Goal: Transaction & Acquisition: Subscribe to service/newsletter

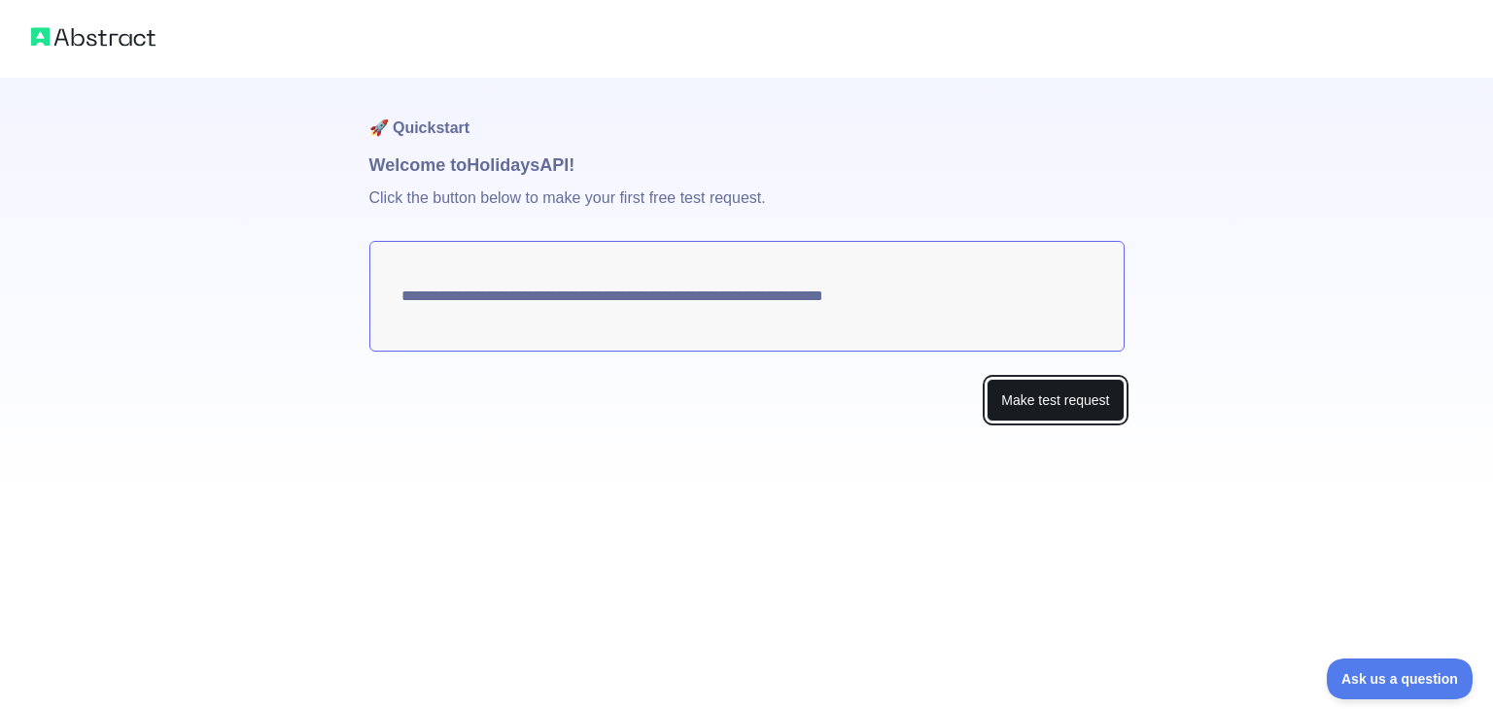
click at [1014, 404] on button "Make test request" at bounding box center [1054, 401] width 137 height 44
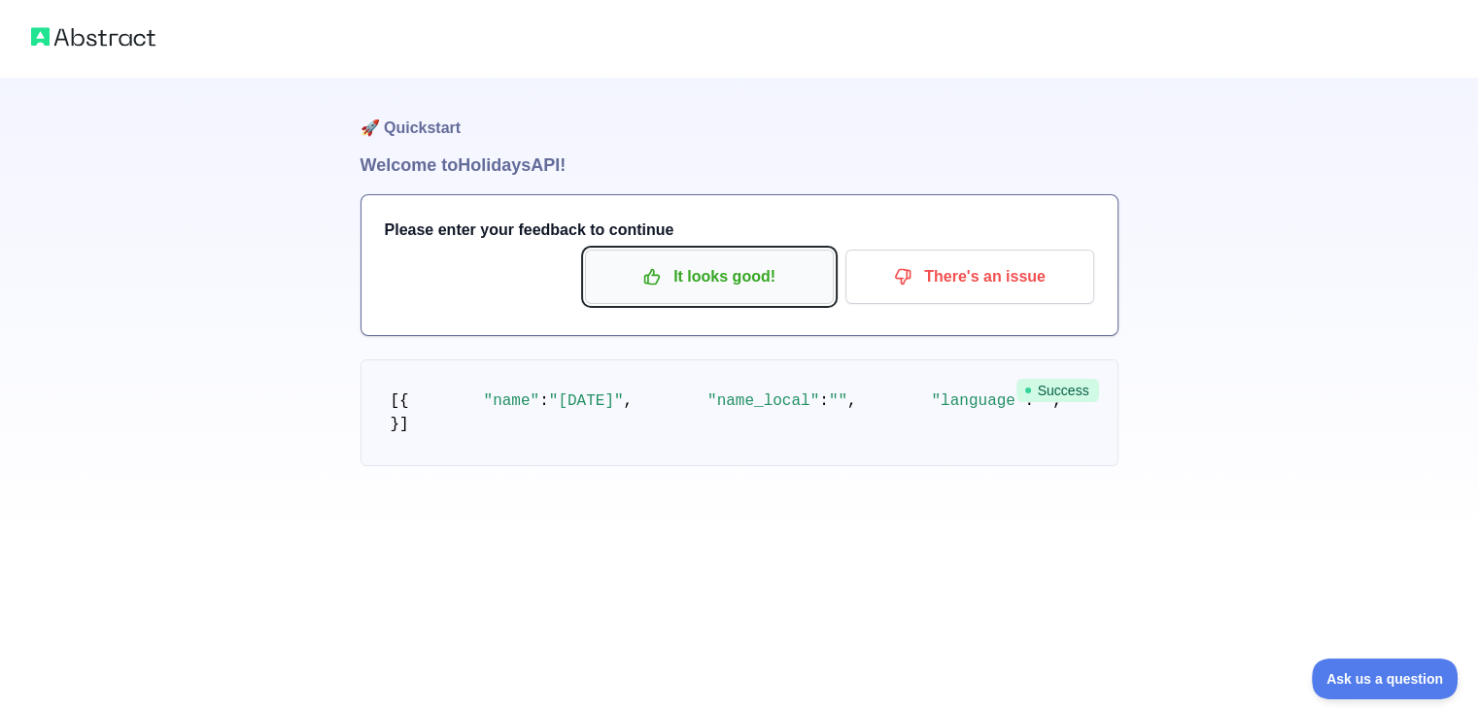
click at [762, 281] on p "It looks good!" at bounding box center [710, 276] width 220 height 33
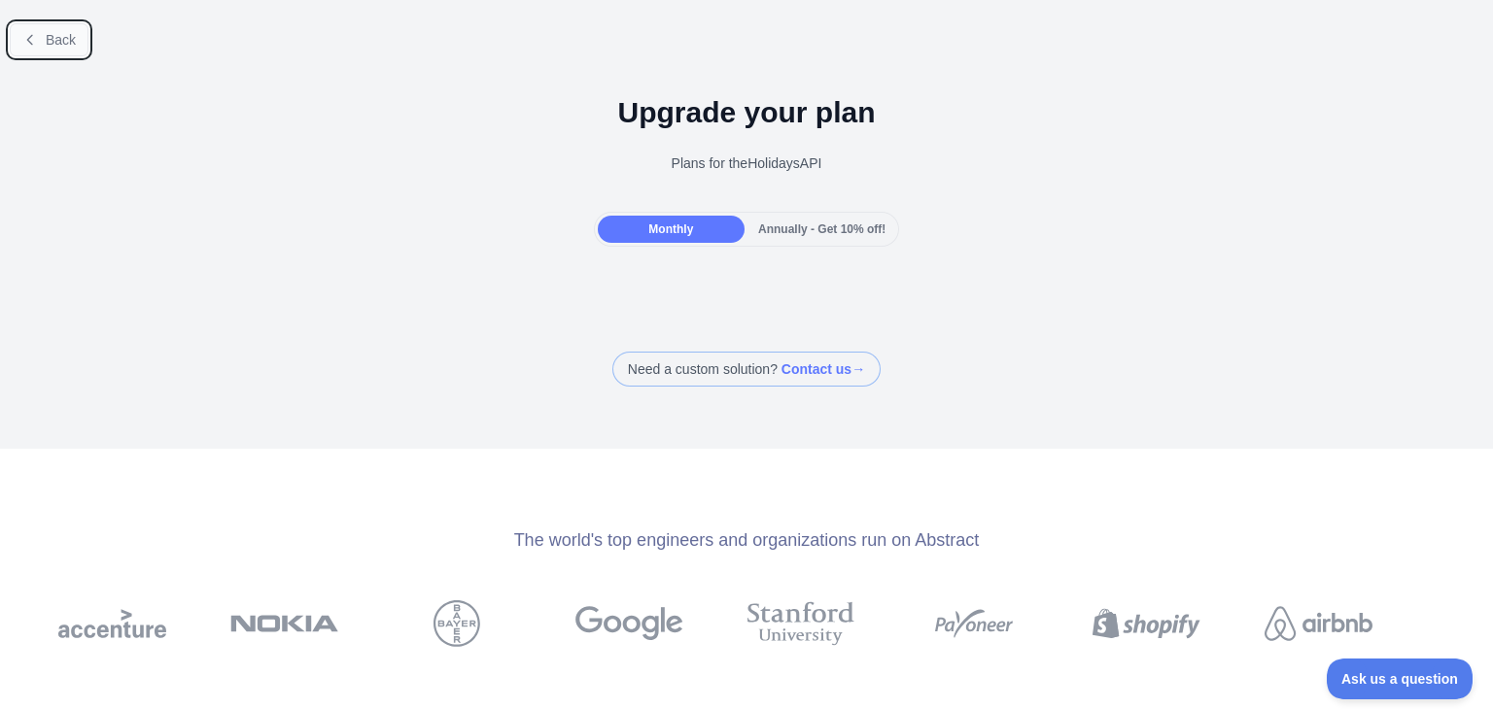
click at [54, 52] on button "Back" at bounding box center [49, 39] width 79 height 33
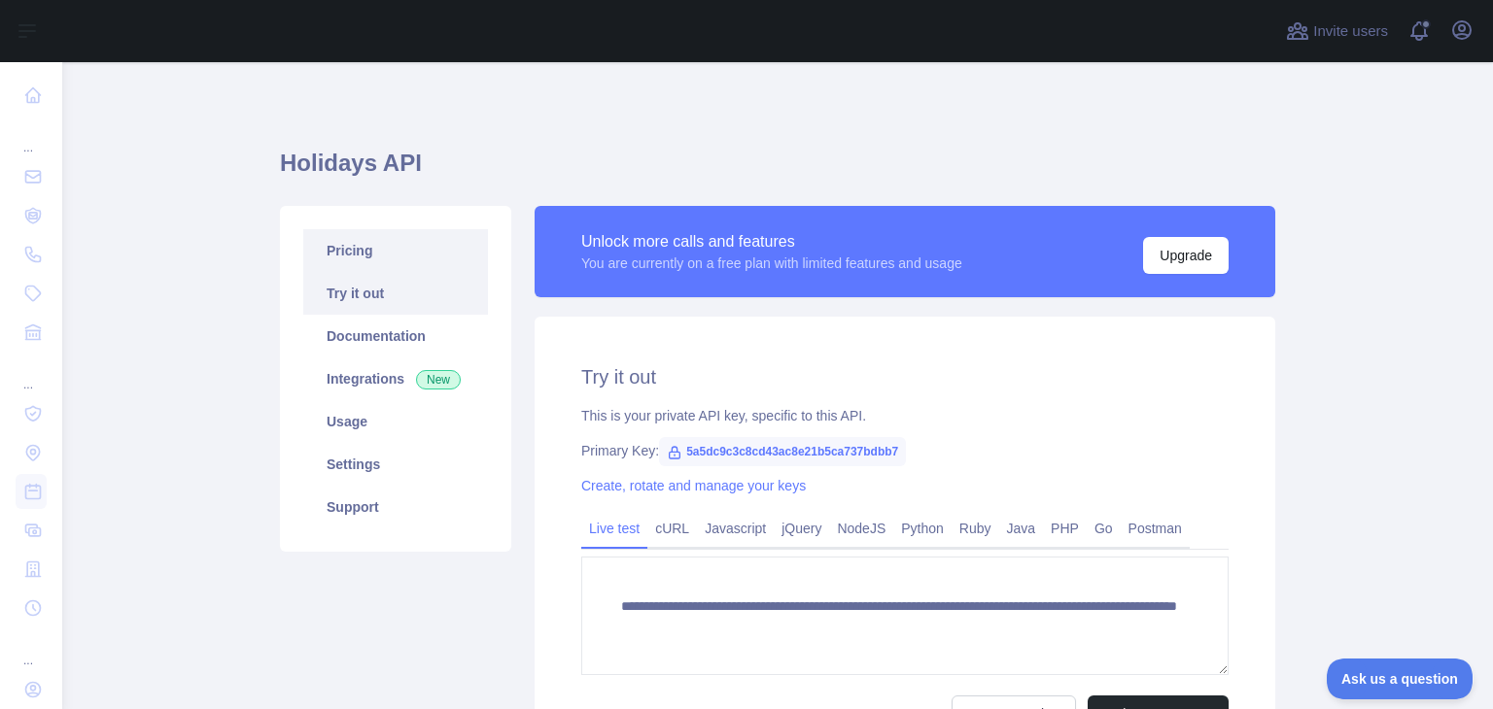
click at [400, 255] on link "Pricing" at bounding box center [395, 250] width 185 height 43
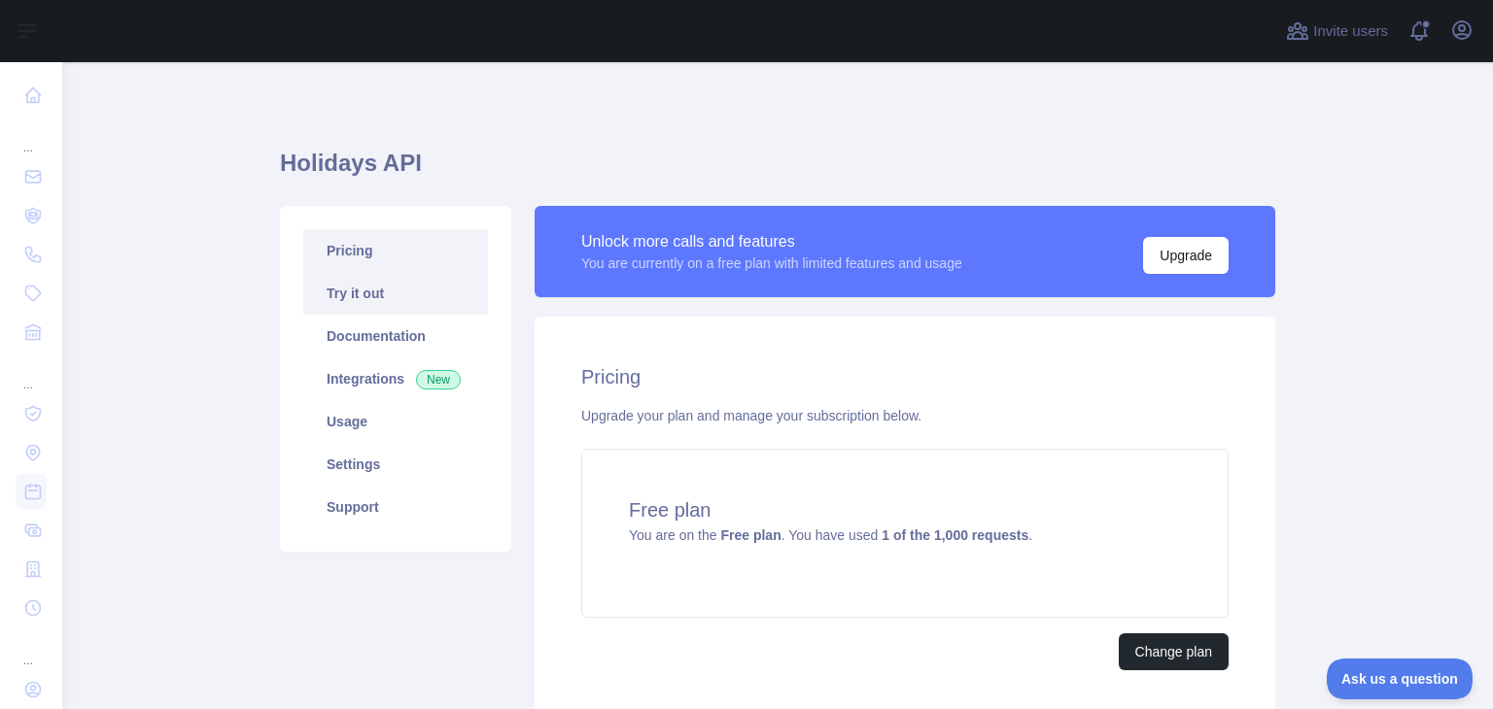
click at [374, 304] on link "Try it out" at bounding box center [395, 293] width 185 height 43
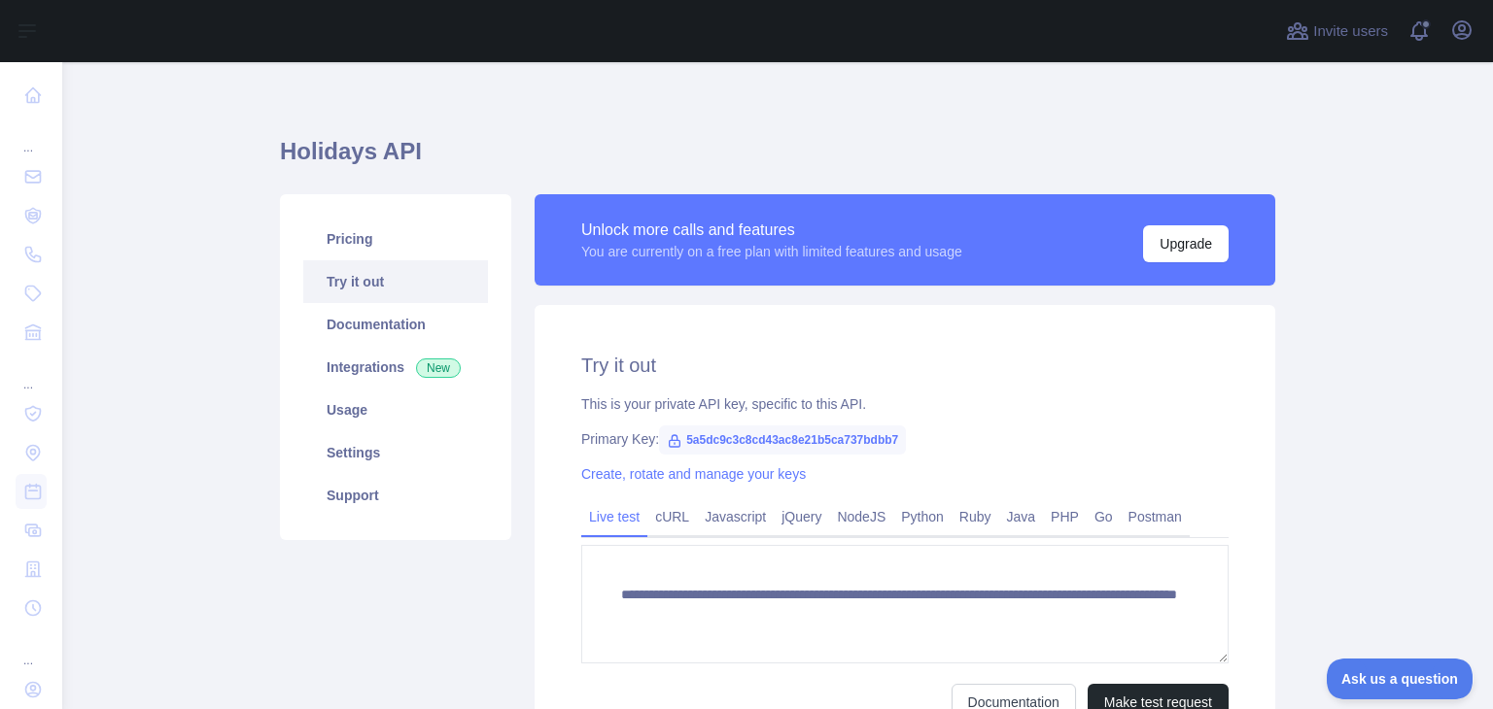
scroll to position [16, 0]
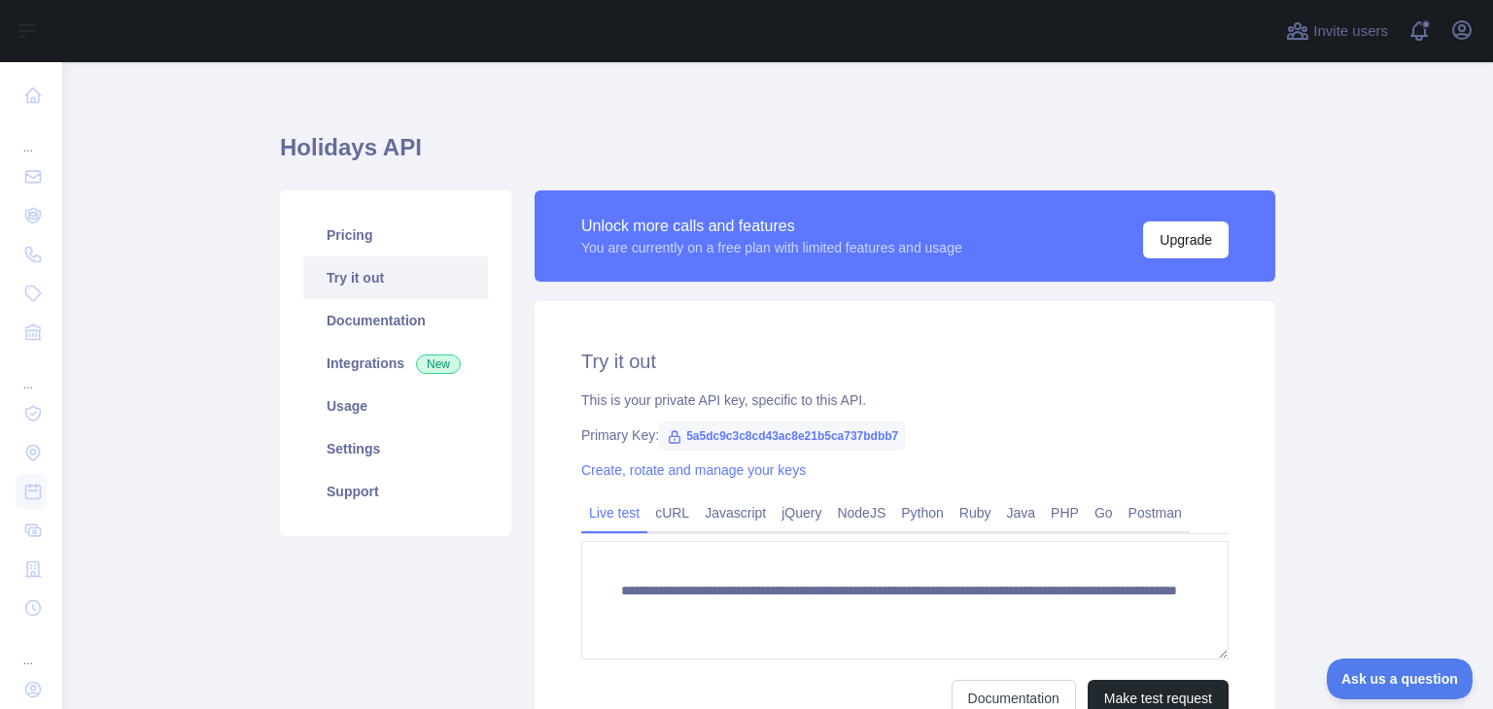
click at [756, 436] on span "5a5dc9c3c8cd43ac8e21b5ca737bdbb7" at bounding box center [782, 436] width 247 height 29
copy span "5a5dc9c3c8cd43ac8e21b5ca737bdbb7"
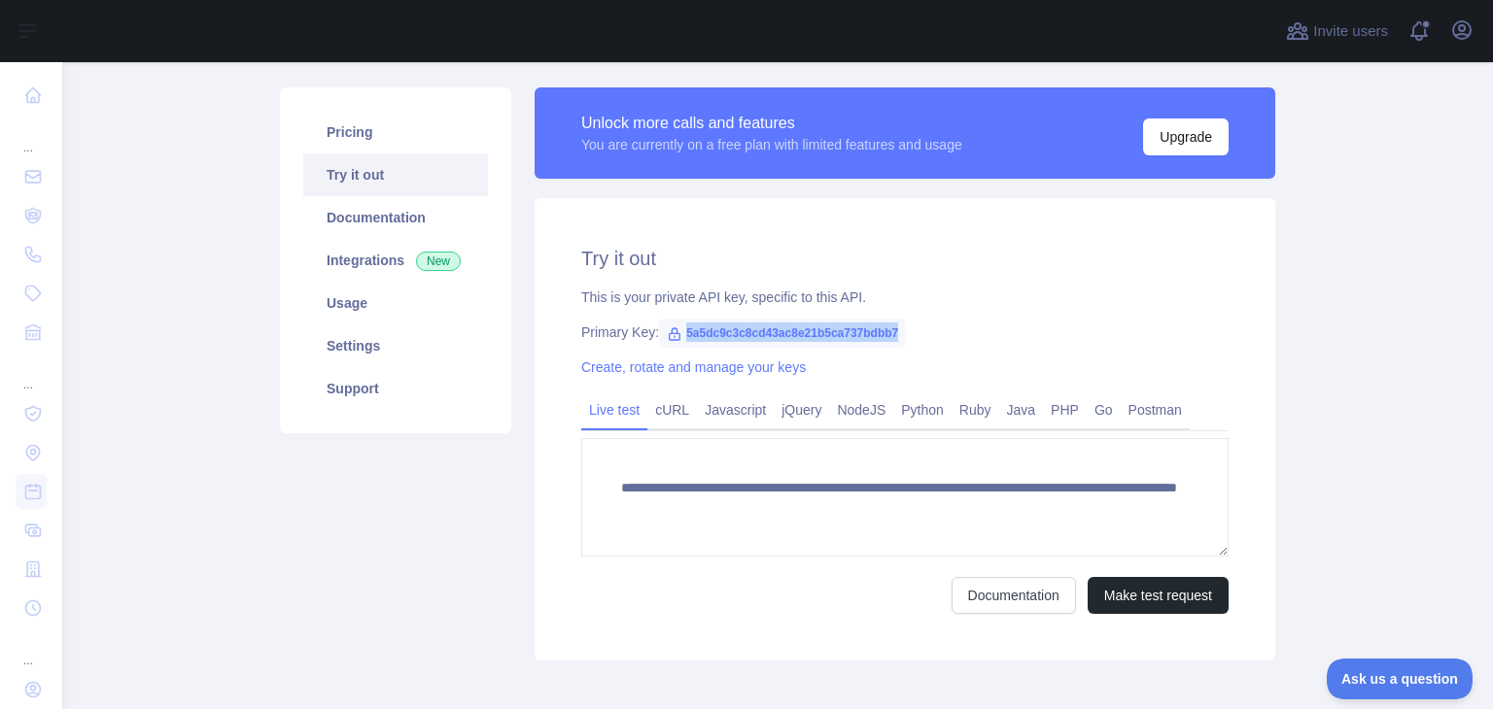
scroll to position [124, 0]
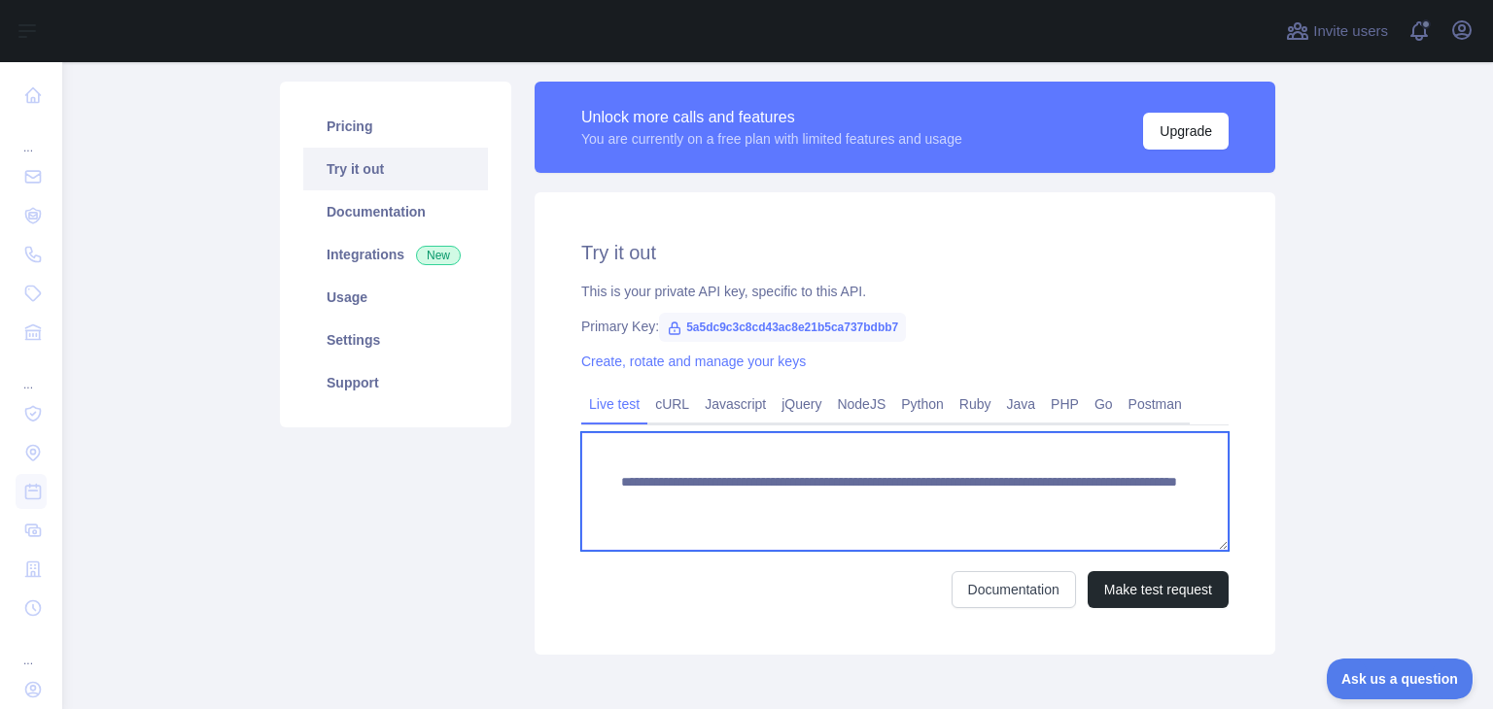
click at [855, 486] on textarea "**********" at bounding box center [904, 491] width 647 height 119
